Goal: Transaction & Acquisition: Purchase product/service

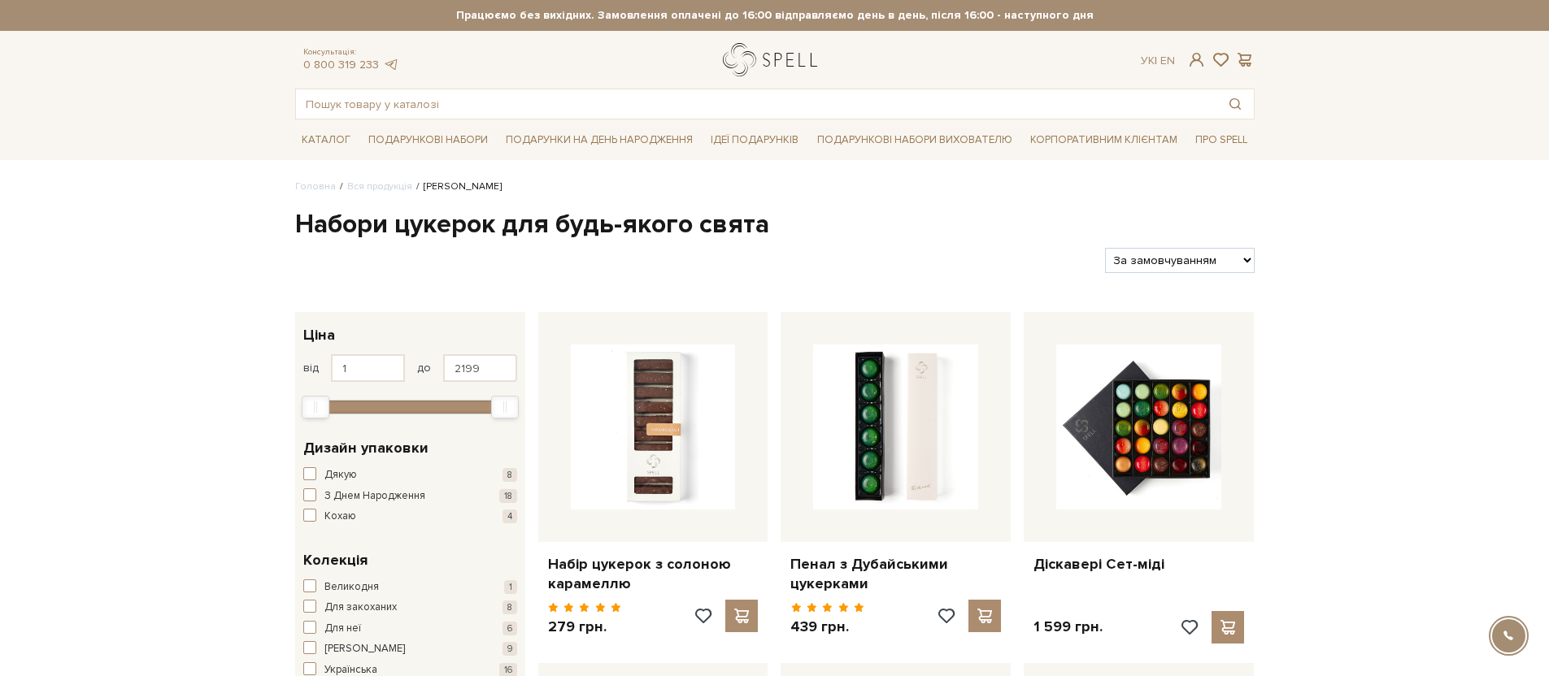
click at [756, 64] on link "logo" at bounding box center [774, 59] width 102 height 33
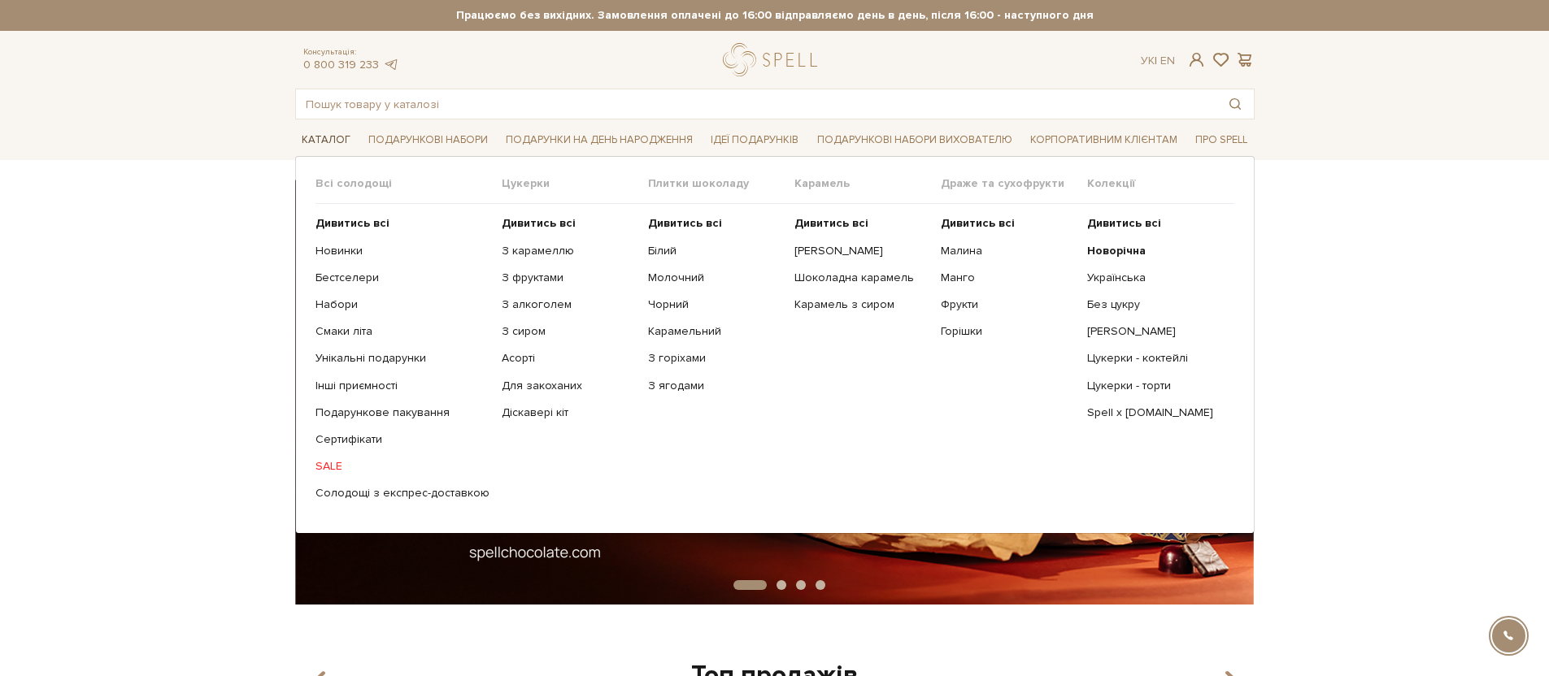
click at [353, 138] on link "Каталог" at bounding box center [326, 140] width 62 height 25
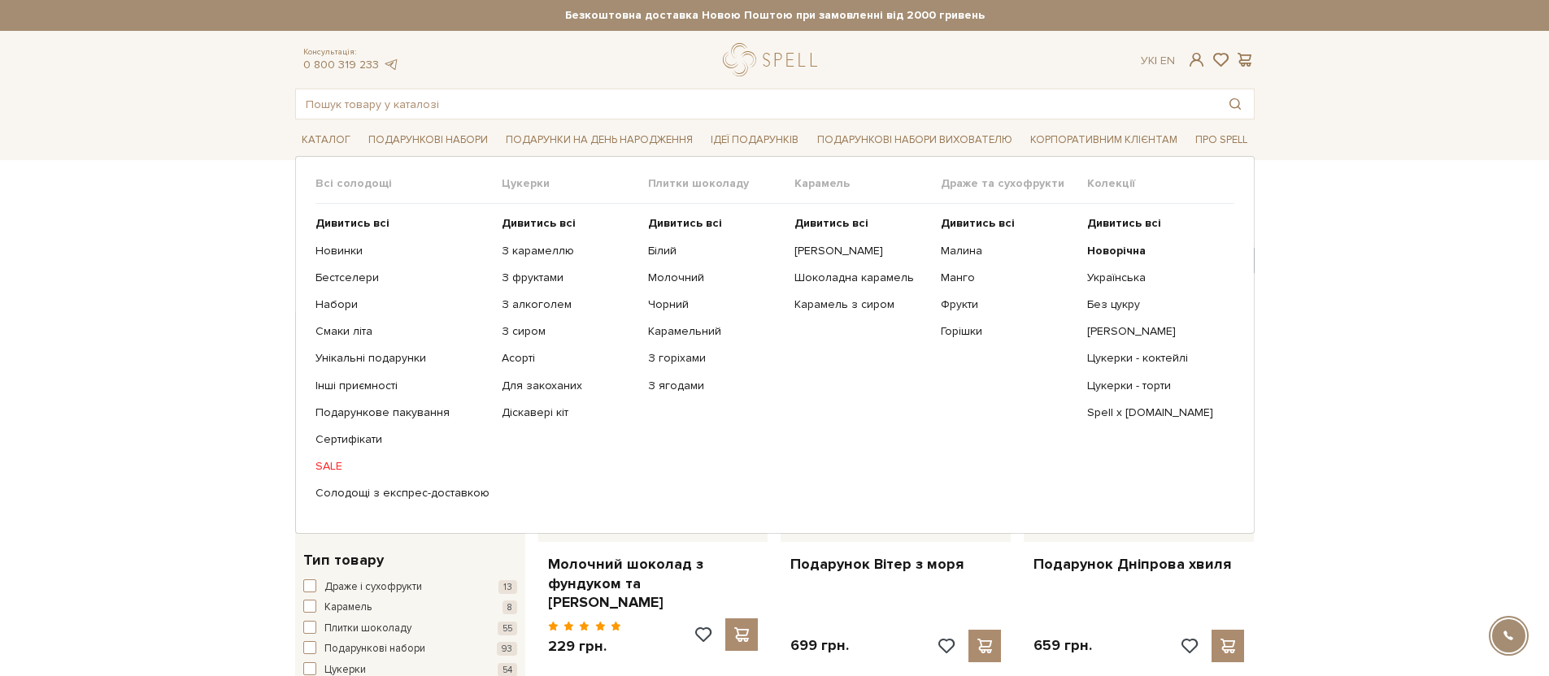
click at [329, 463] on link "SALE" at bounding box center [402, 466] width 174 height 15
